Goal: Use online tool/utility: Utilize a website feature to perform a specific function

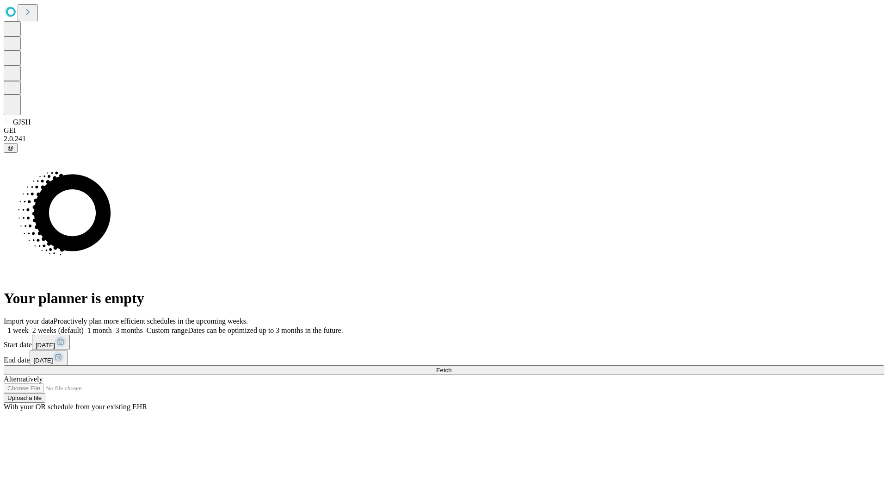
click at [452, 366] on span "Fetch" at bounding box center [443, 369] width 15 height 7
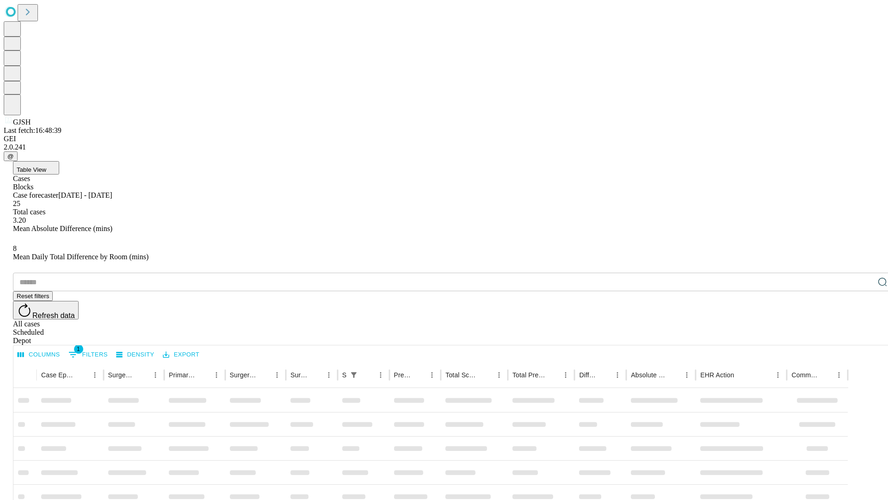
click at [46, 166] on span "Table View" at bounding box center [32, 169] width 30 height 7
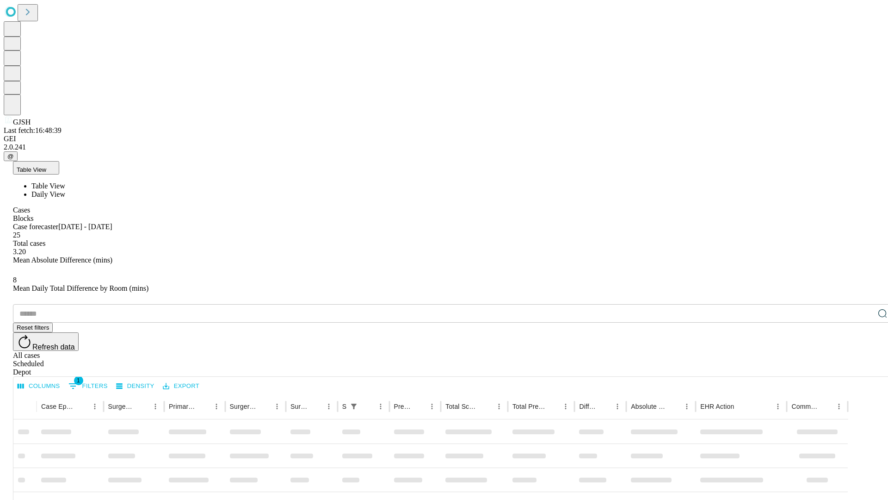
click at [65, 190] on span "Daily View" at bounding box center [48, 194] width 34 height 8
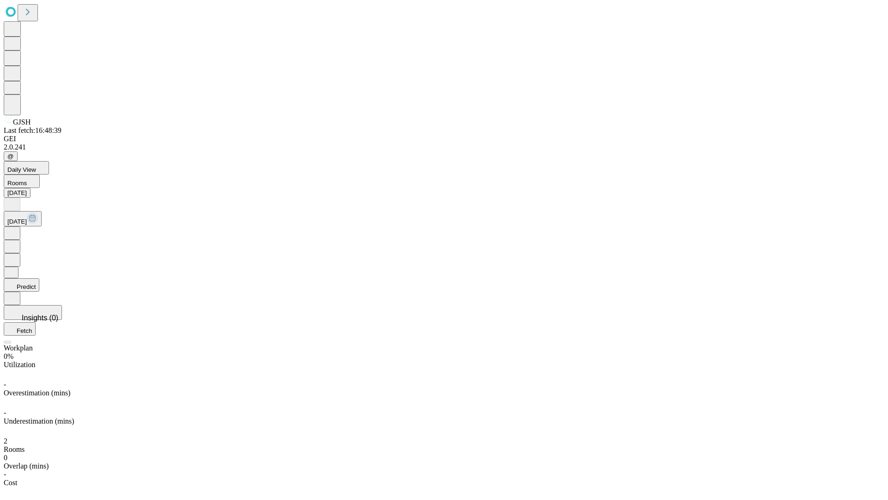
click at [39, 278] on button "Predict" at bounding box center [22, 284] width 36 height 13
